Goal: Information Seeking & Learning: Learn about a topic

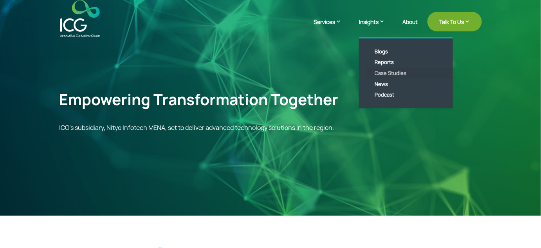
click at [379, 75] on link "Case Studies" at bounding box center [412, 73] width 90 height 11
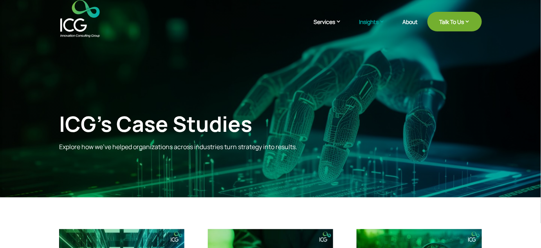
click at [78, 22] on img at bounding box center [80, 18] width 40 height 37
